Goal: Obtain resource: Obtain resource

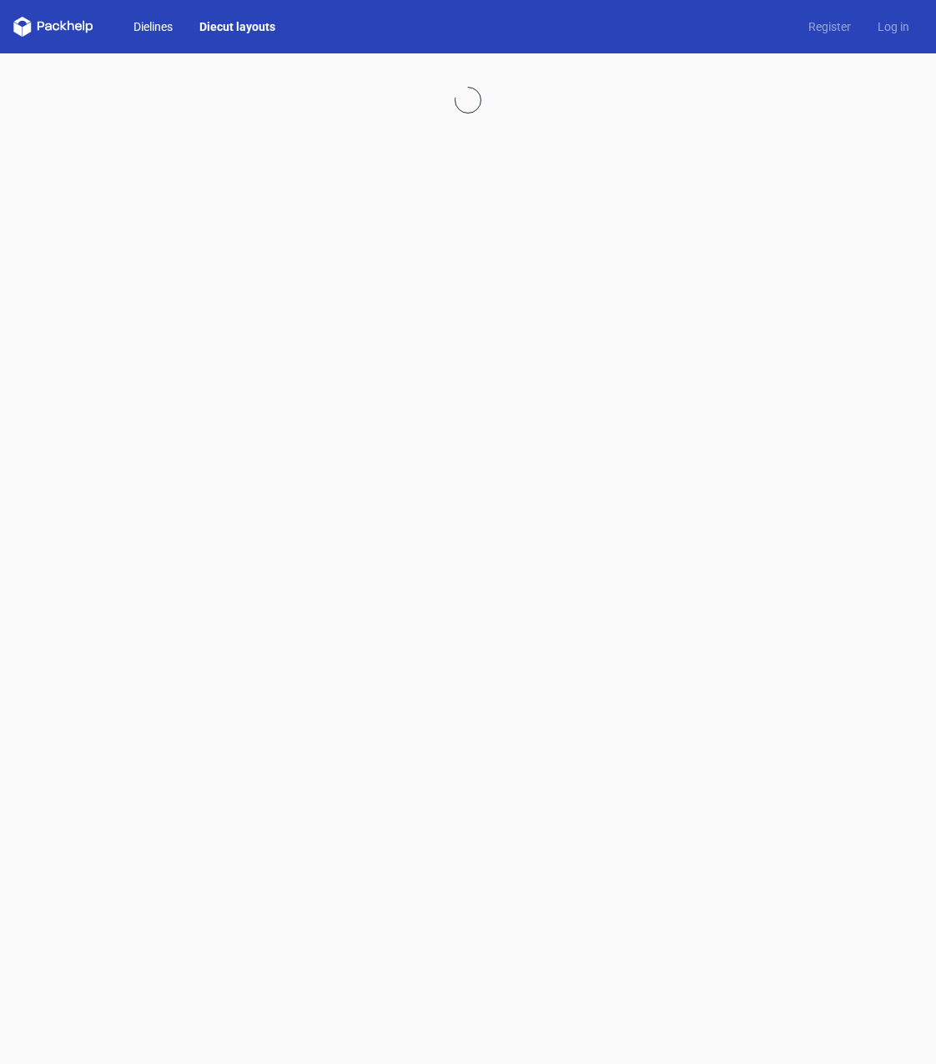
click at [151, 21] on link "Dielines" at bounding box center [153, 26] width 66 height 17
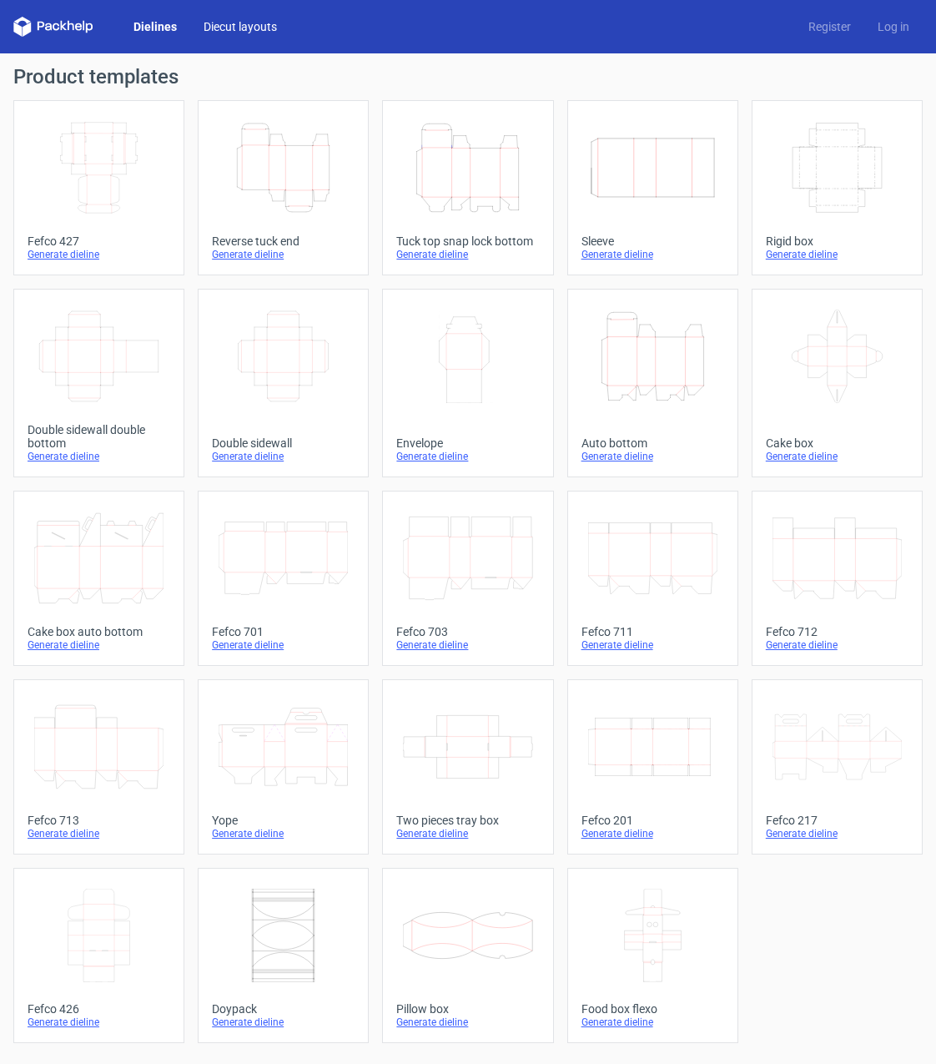
click at [225, 26] on link "Diecut layouts" at bounding box center [240, 26] width 100 height 17
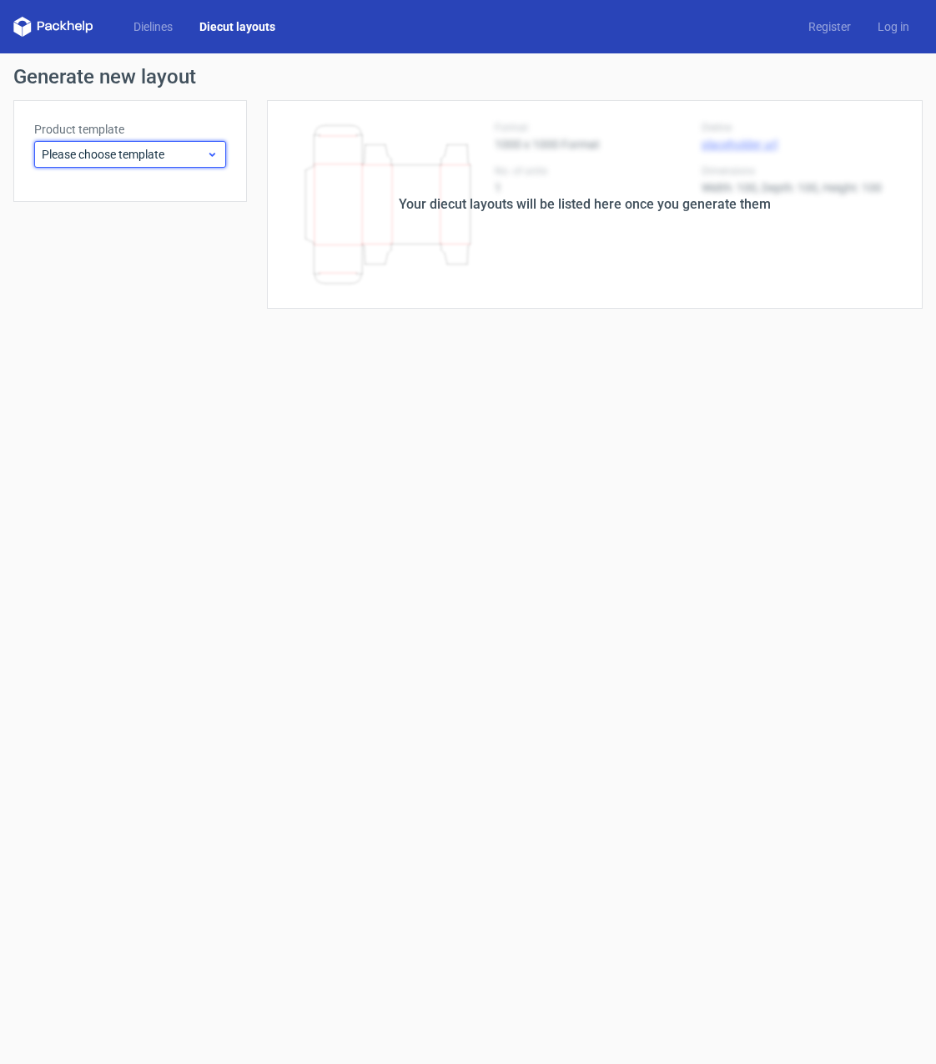
click at [205, 149] on span "Please choose template" at bounding box center [124, 154] width 164 height 17
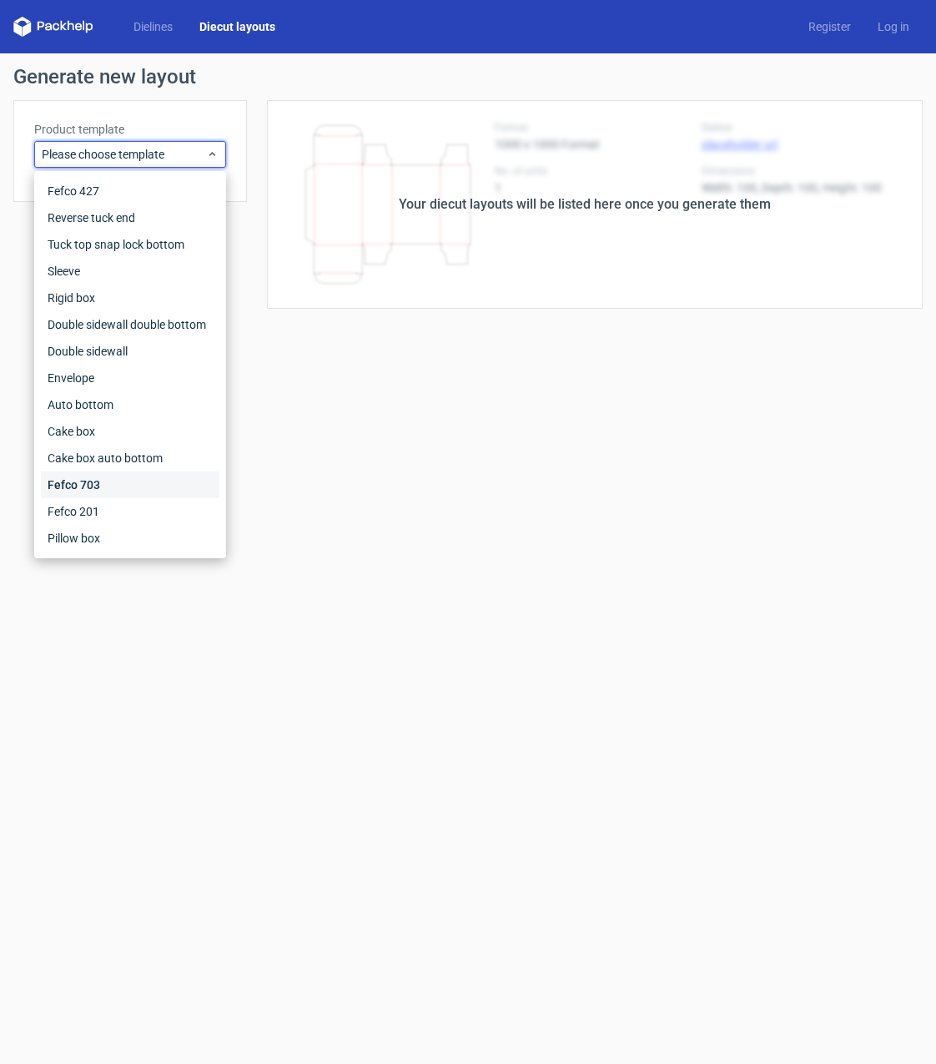
click at [128, 481] on div "Fefco 703" at bounding box center [130, 484] width 179 height 27
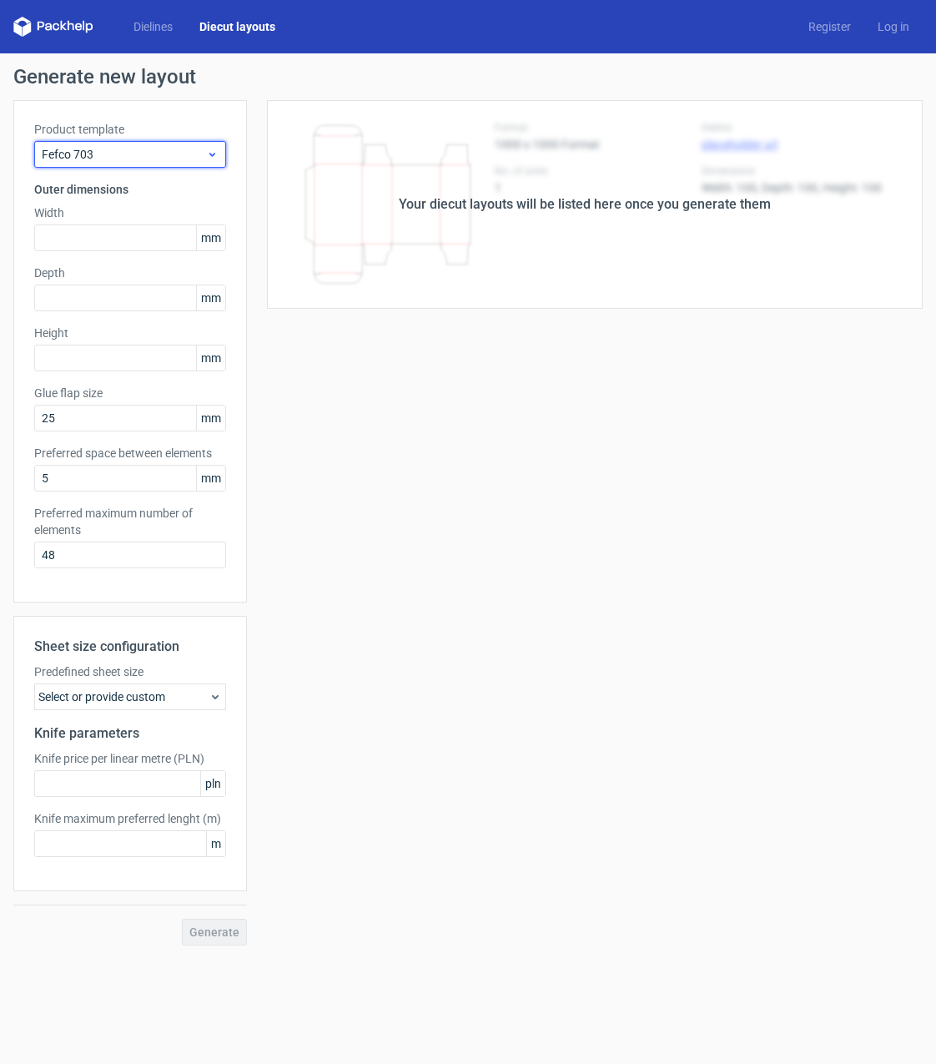
click at [147, 153] on span "Fefco 703" at bounding box center [124, 154] width 164 height 17
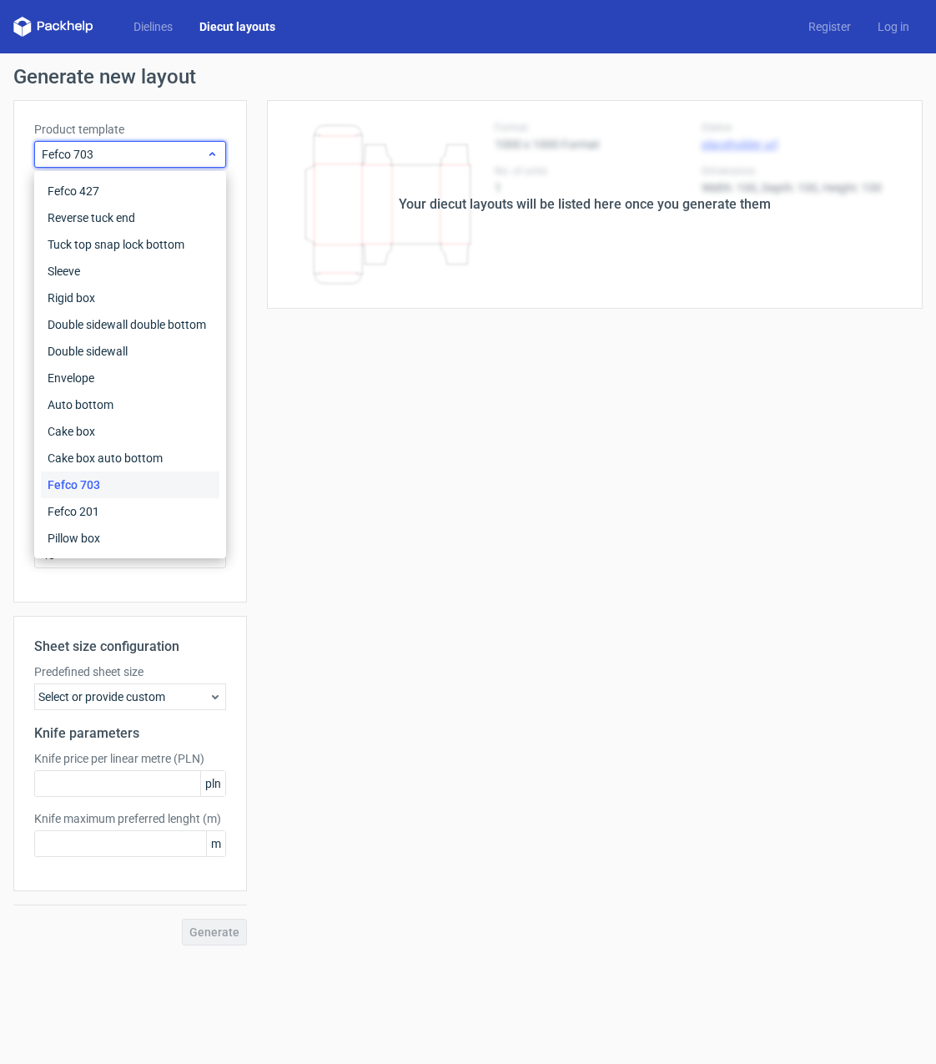
click at [126, 150] on span "Fefco 703" at bounding box center [124, 154] width 164 height 17
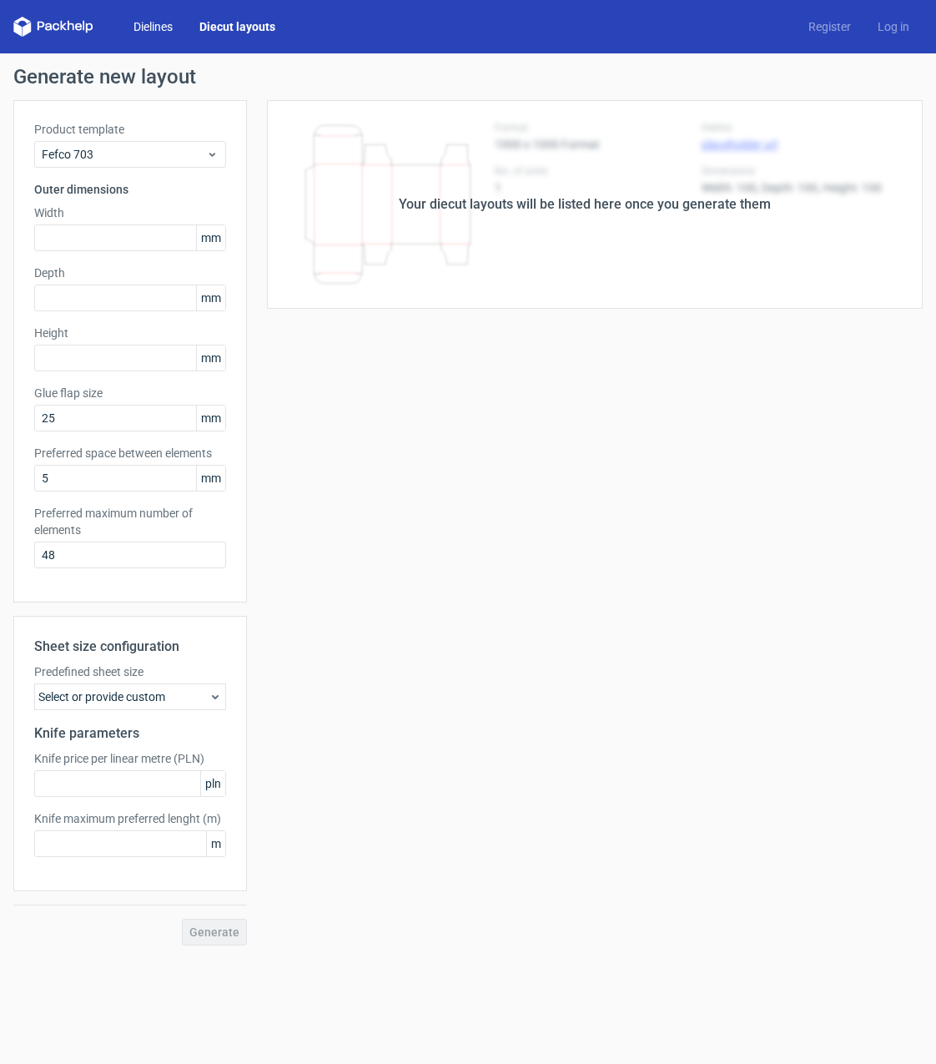
click at [143, 28] on link "Dielines" at bounding box center [153, 26] width 66 height 17
